Goal: Task Accomplishment & Management: Use online tool/utility

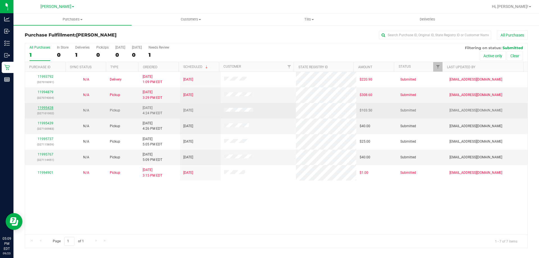
click at [46, 109] on link "11995428" at bounding box center [46, 108] width 16 height 4
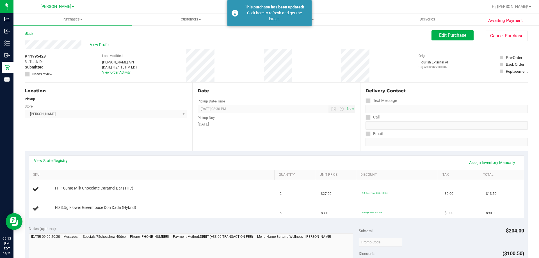
click at [235, 147] on div "Date Pickup Date/Time 09/23/2025 Now 09/23/2025 08:30 PM Now Pickup Day Tuesday" at bounding box center [276, 117] width 168 height 69
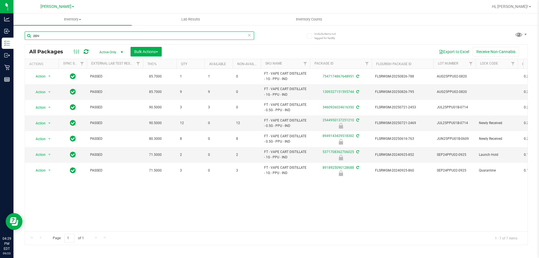
click at [115, 35] on input "ppu" at bounding box center [139, 35] width 229 height 8
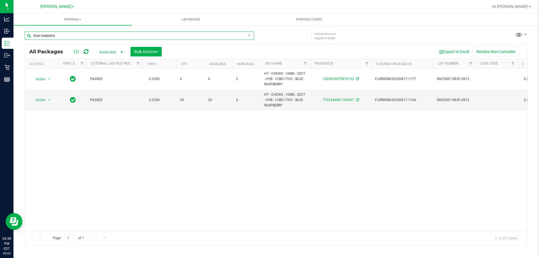
click at [140, 35] on input "blue raspberry" at bounding box center [139, 35] width 229 height 8
type input "2787668311556686"
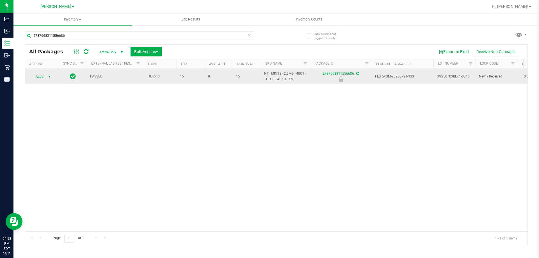
click at [40, 77] on span "Action" at bounding box center [38, 77] width 15 height 8
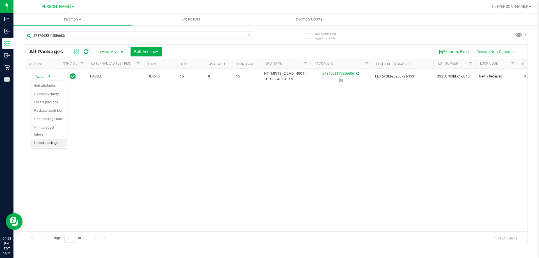
click at [60, 139] on li "Unlock package" at bounding box center [49, 143] width 36 height 8
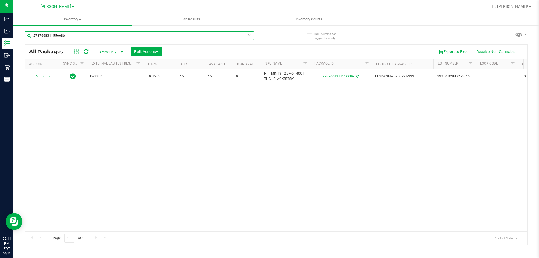
click at [147, 35] on input "2787668311556686" at bounding box center [139, 35] width 229 height 8
type input "5655358408116333"
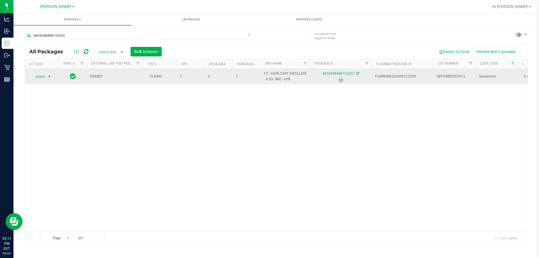
click at [41, 78] on span "Action" at bounding box center [38, 77] width 15 height 8
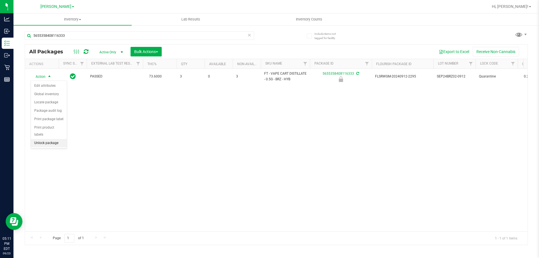
click at [43, 139] on li "Unlock package" at bounding box center [49, 143] width 36 height 8
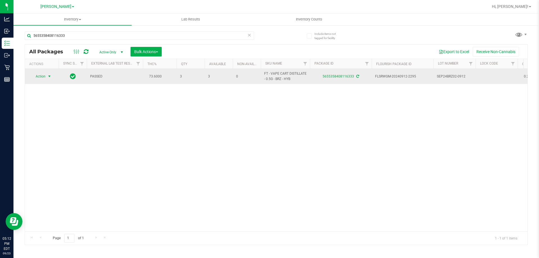
click at [49, 77] on span "select" at bounding box center [49, 76] width 4 height 4
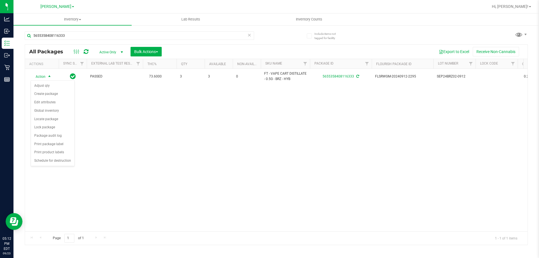
click at [165, 129] on div "Action Action Adjust qty Create package Edit attributes Global inventory Locate…" at bounding box center [276, 150] width 503 height 163
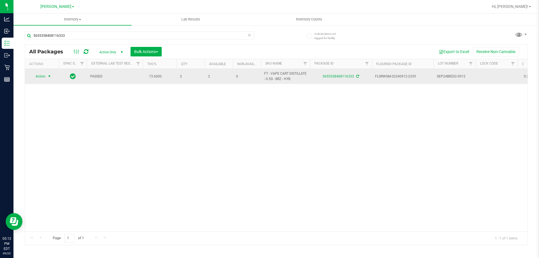
click at [49, 77] on span "select" at bounding box center [49, 76] width 4 height 4
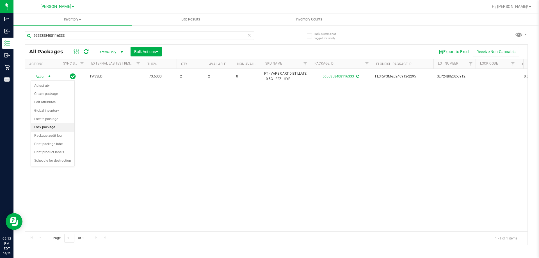
click at [68, 128] on li "Lock package" at bounding box center [53, 127] width 44 height 8
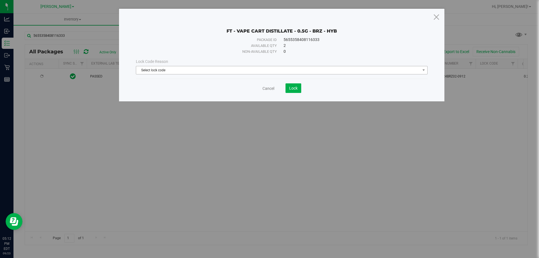
click at [201, 73] on span "Select lock code" at bounding box center [278, 70] width 284 height 8
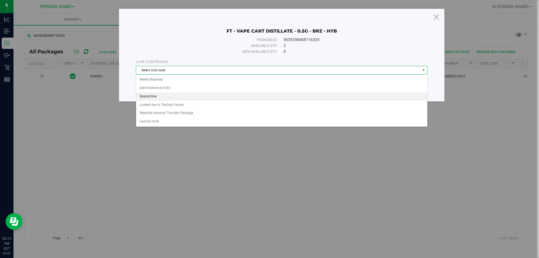
click at [202, 93] on li "Quarantine" at bounding box center [281, 96] width 291 height 8
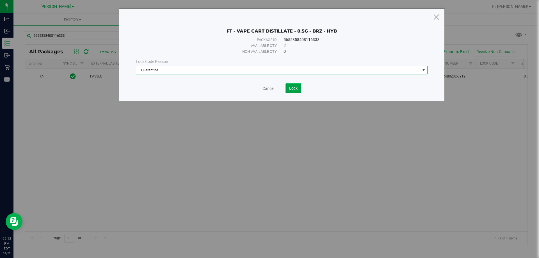
click at [288, 91] on button "Lock" at bounding box center [294, 88] width 16 height 10
